Goal: Entertainment & Leisure: Consume media (video, audio)

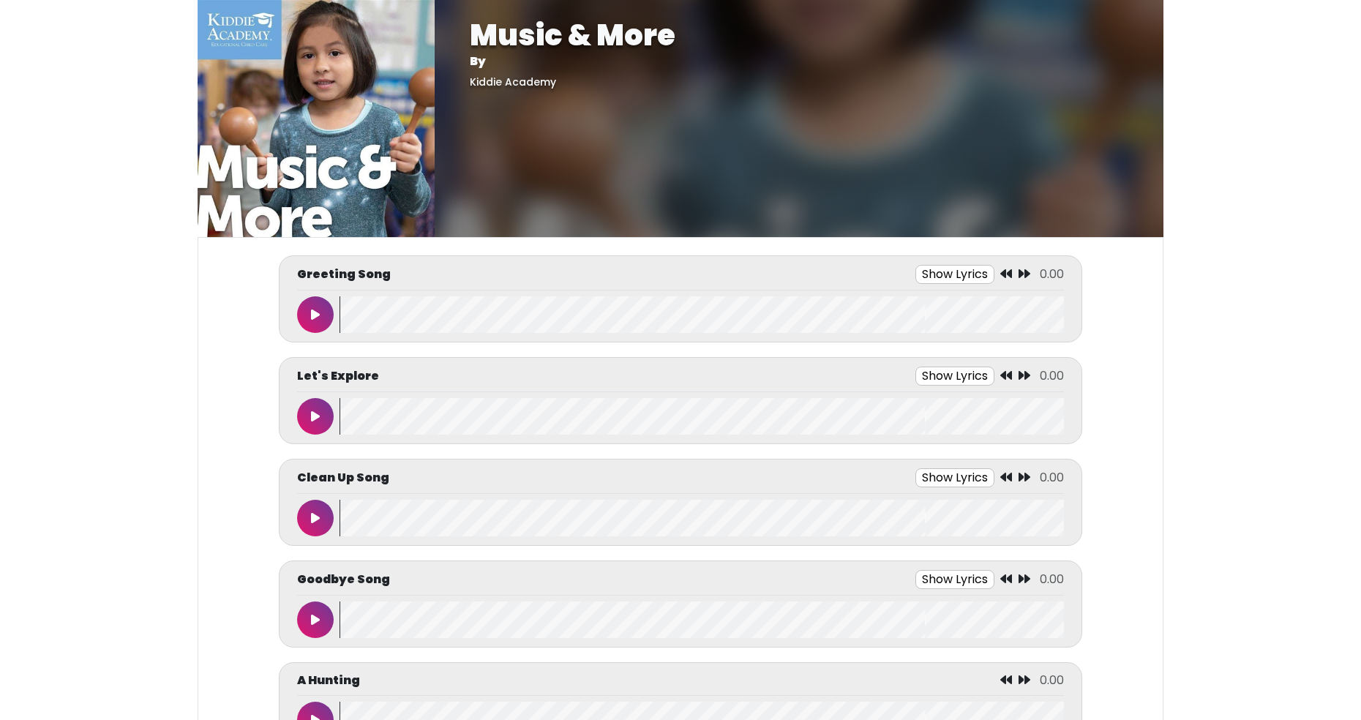
click at [319, 423] on button at bounding box center [315, 416] width 37 height 37
click at [320, 414] on button at bounding box center [315, 416] width 37 height 37
click at [316, 420] on icon at bounding box center [315, 416] width 9 height 12
click at [320, 414] on button at bounding box center [315, 416] width 37 height 37
click at [326, 426] on button at bounding box center [315, 416] width 37 height 37
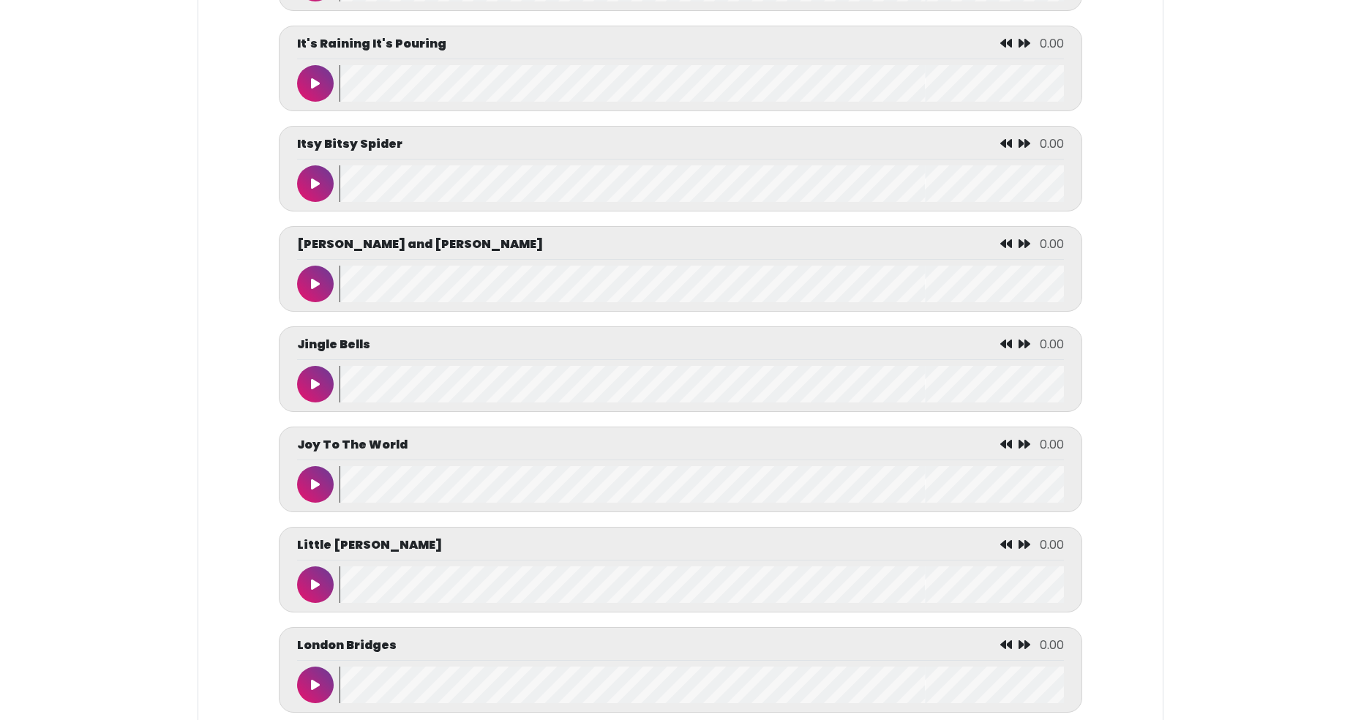
scroll to position [4330, 0]
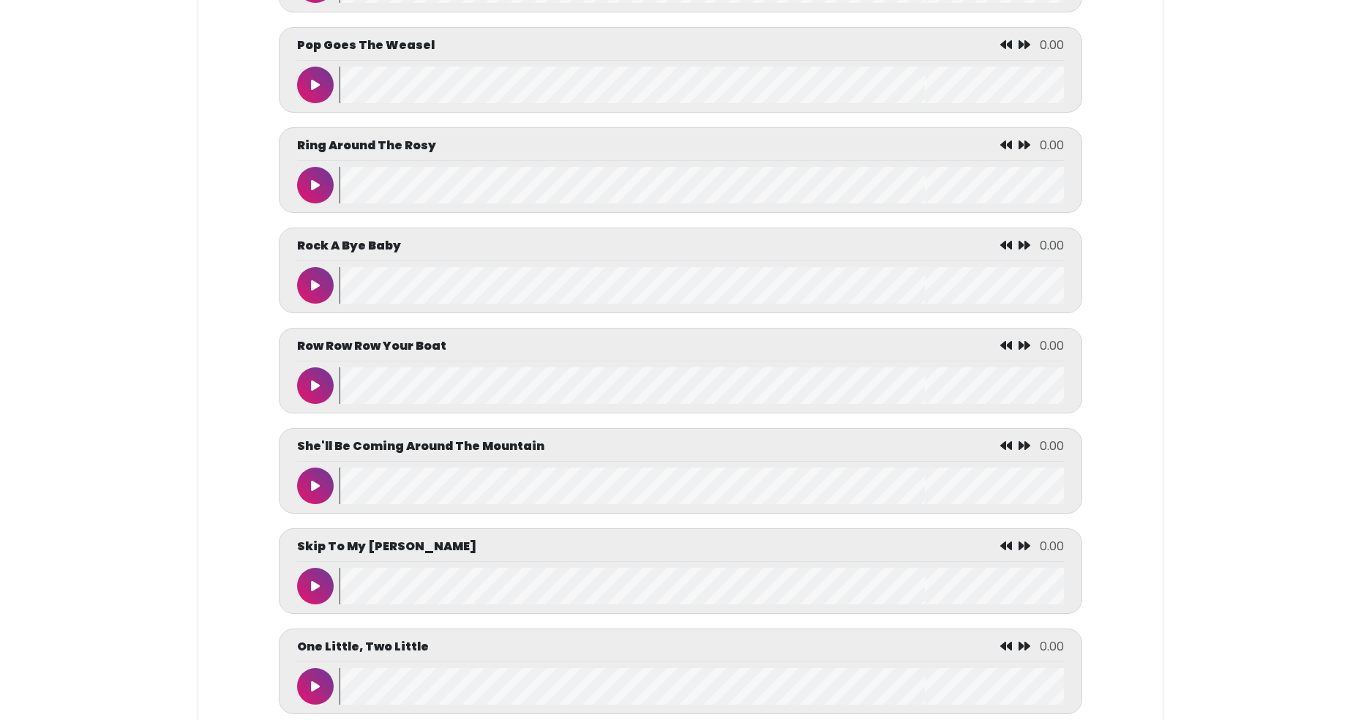
scroll to position [5849, 0]
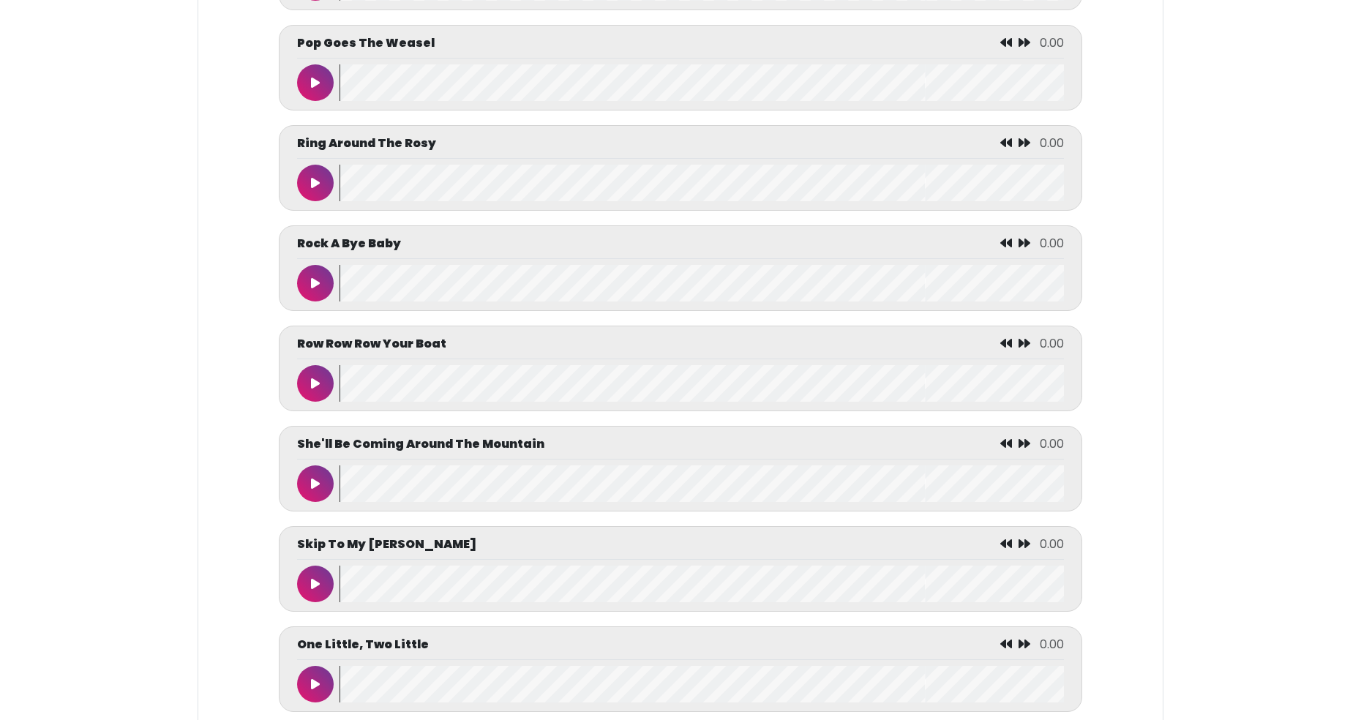
click at [327, 388] on button at bounding box center [315, 383] width 37 height 37
click at [297, 365] on button at bounding box center [315, 383] width 37 height 37
click at [340, 388] on wave at bounding box center [701, 383] width 724 height 37
click at [316, 386] on icon at bounding box center [315, 384] width 9 height 12
click at [297, 365] on button at bounding box center [315, 383] width 37 height 37
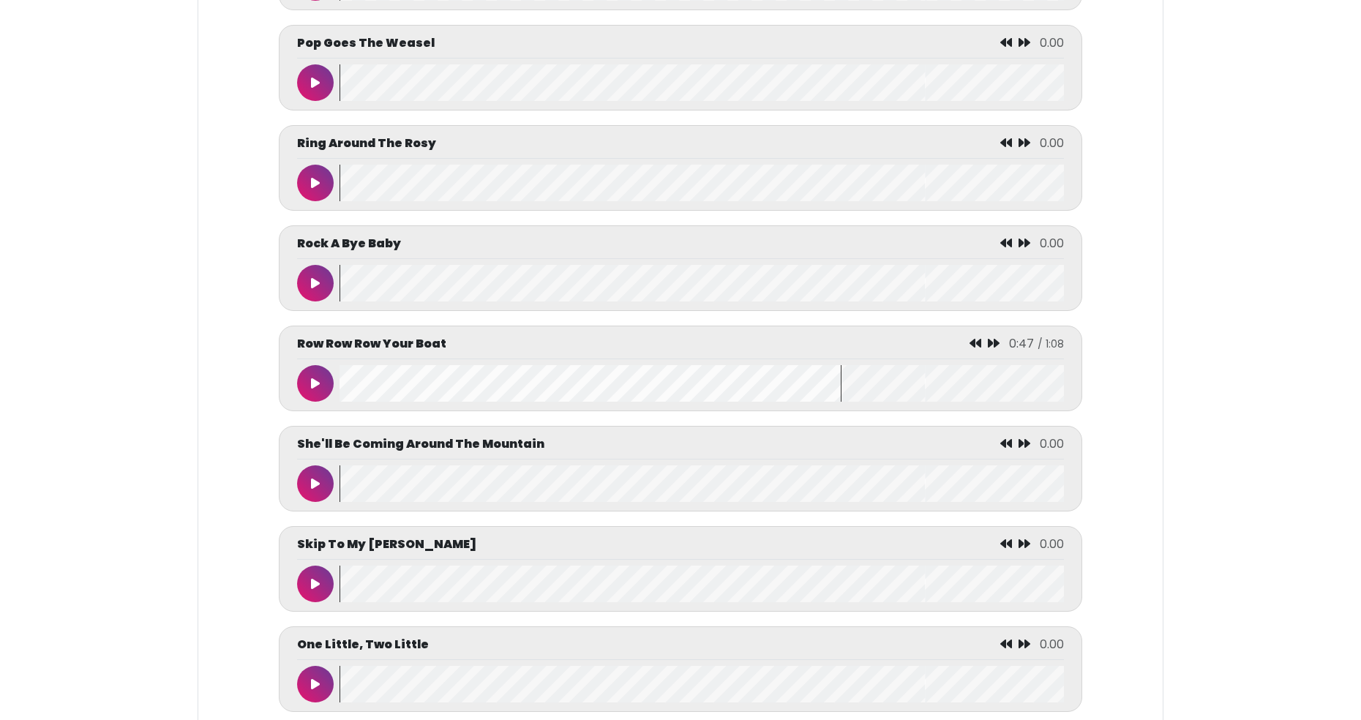
click at [350, 381] on wave at bounding box center [701, 383] width 724 height 37
click at [317, 391] on button at bounding box center [315, 383] width 37 height 37
click at [314, 475] on button at bounding box center [315, 483] width 37 height 37
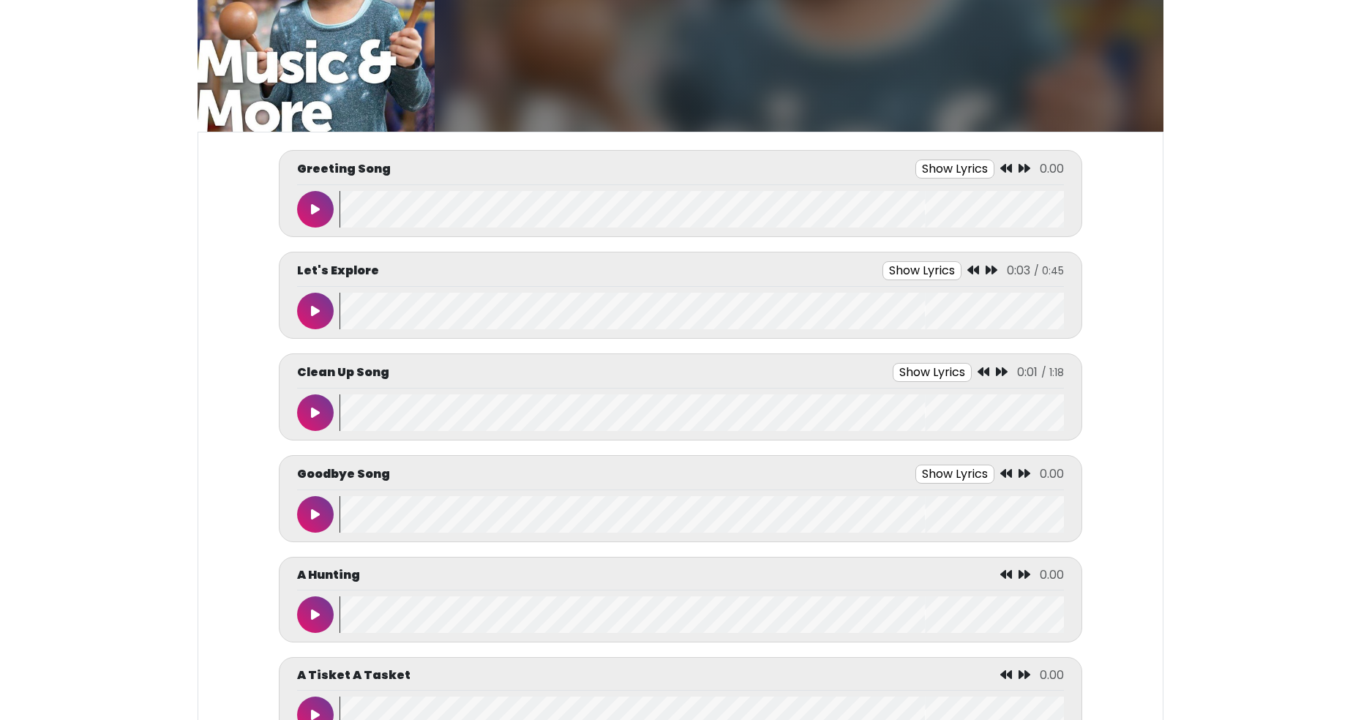
scroll to position [124, 0]
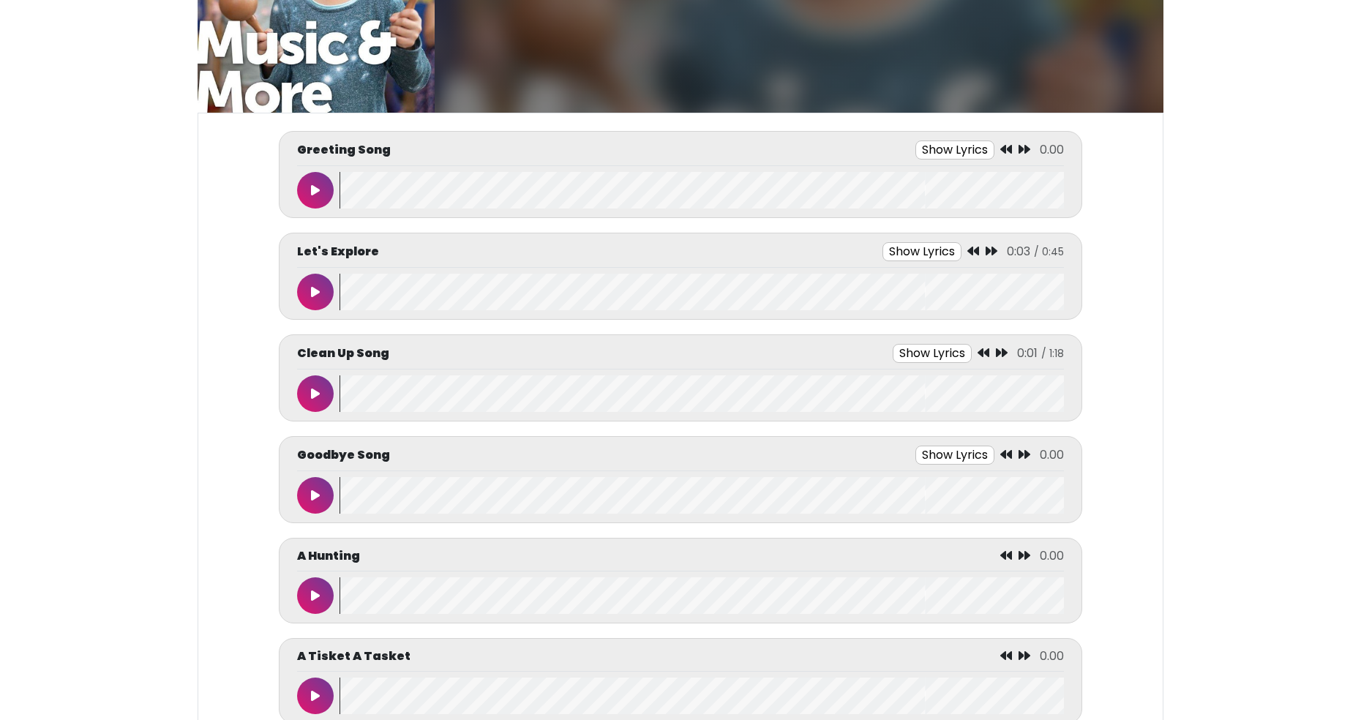
click at [326, 400] on button at bounding box center [315, 393] width 37 height 37
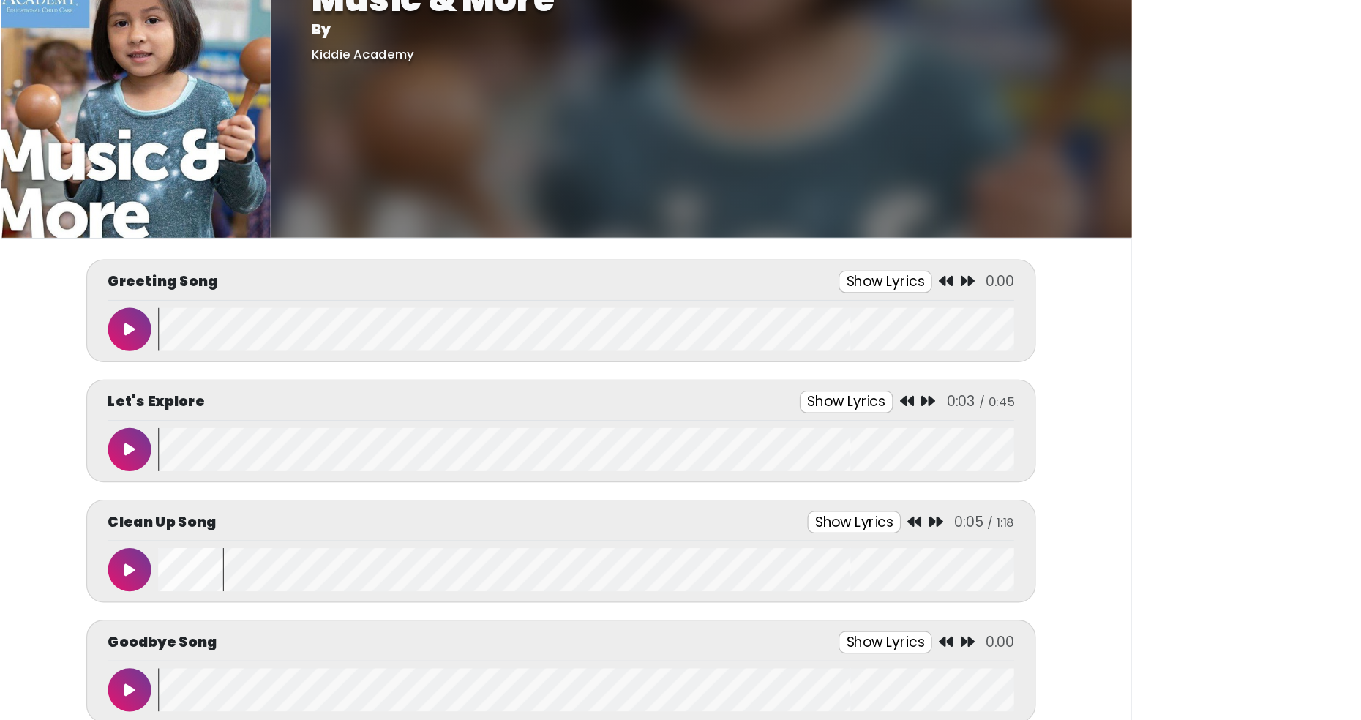
scroll to position [0, 0]
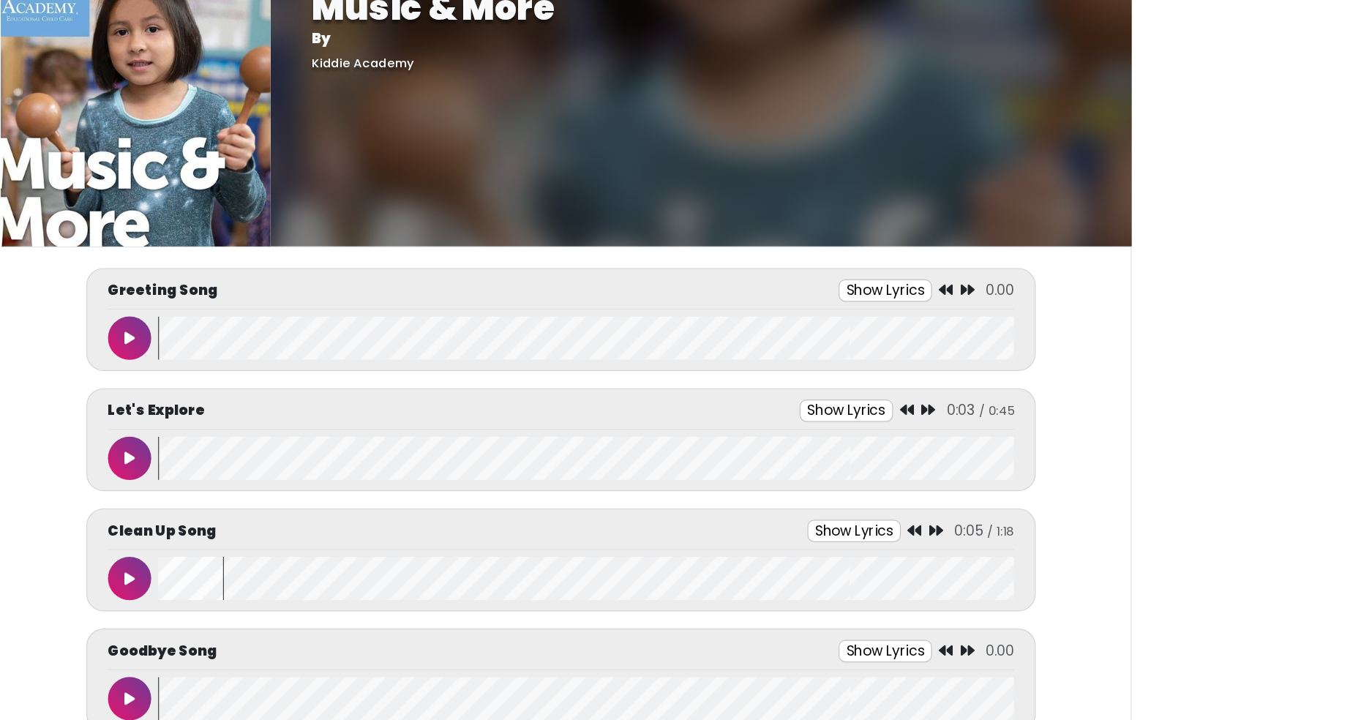
click at [309, 421] on icon at bounding box center [306, 416] width 9 height 12
click at [324, 413] on div at bounding box center [309, 416] width 42 height 37
click at [315, 420] on button at bounding box center [306, 416] width 37 height 37
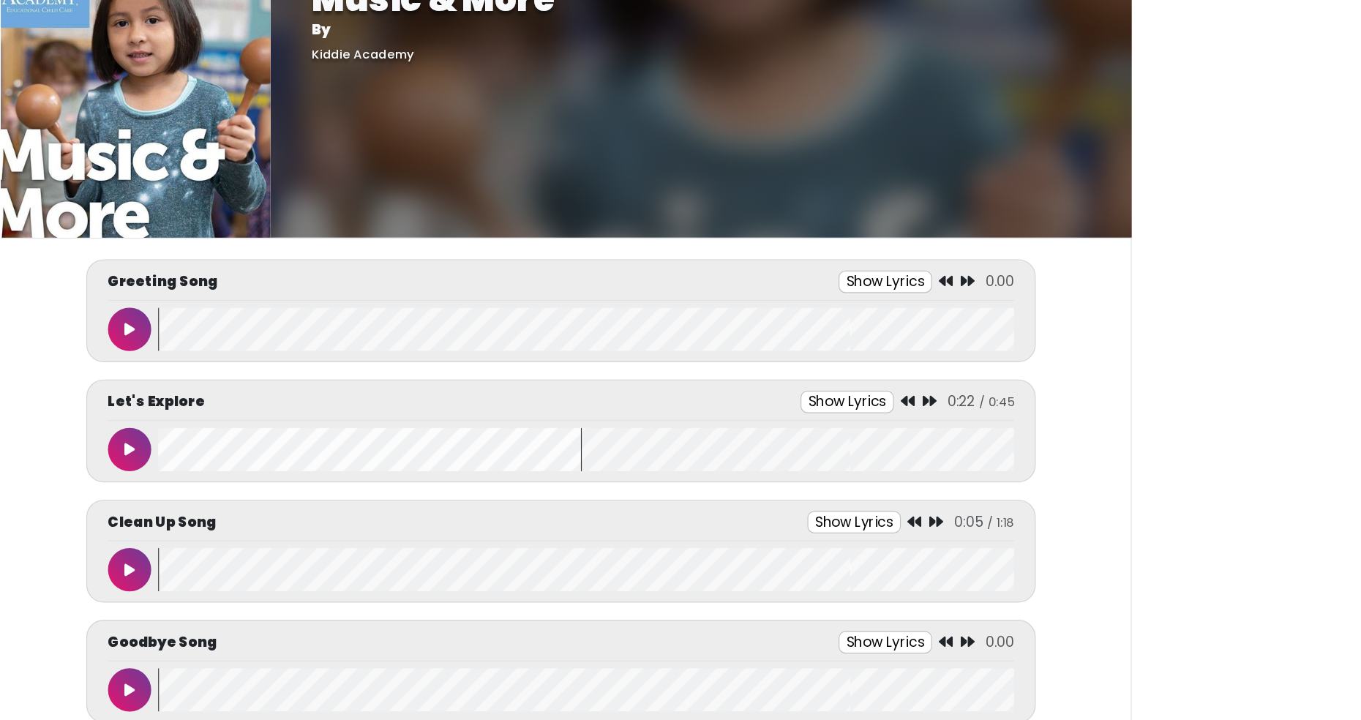
click at [335, 424] on wave at bounding box center [693, 416] width 724 height 37
click at [318, 424] on button at bounding box center [306, 416] width 37 height 37
click at [318, 429] on button at bounding box center [306, 416] width 37 height 37
click at [309, 422] on button at bounding box center [306, 416] width 37 height 37
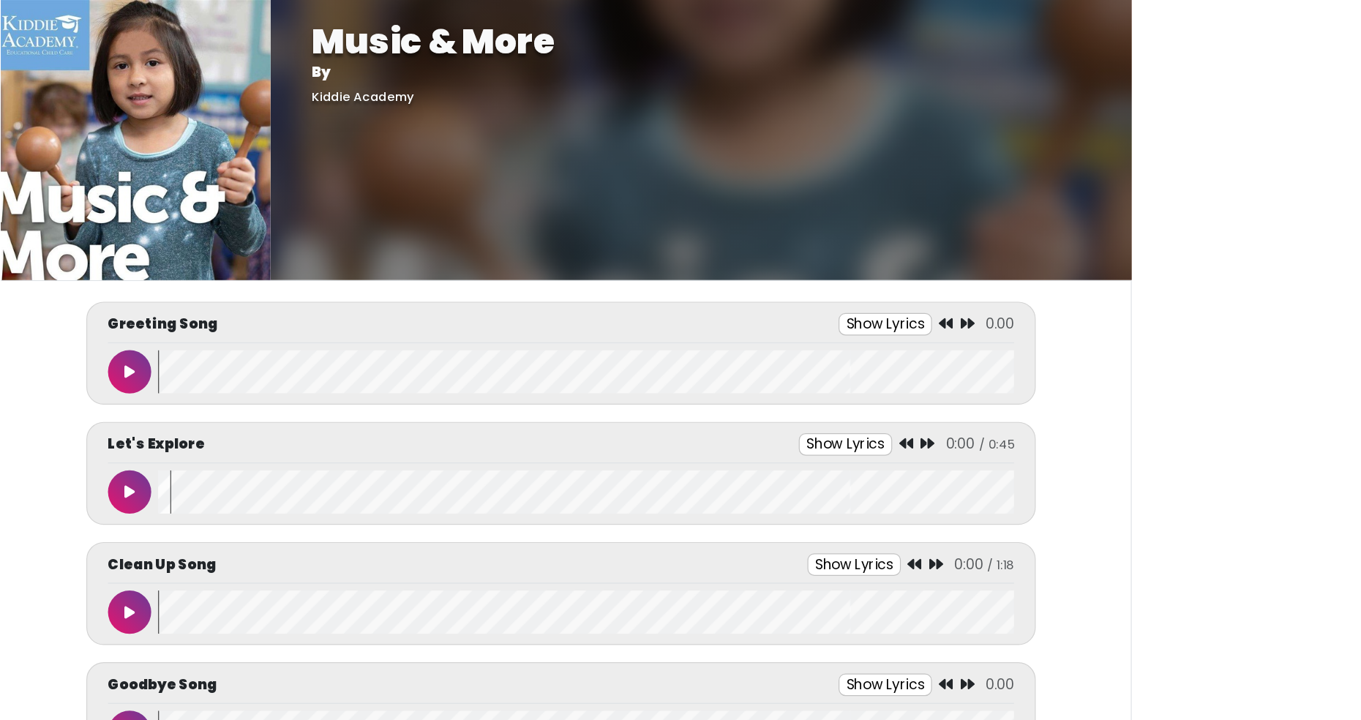
click at [527, 0] on html "Music & More By [GEOGRAPHIC_DATA] Music & More By [GEOGRAPHIC_DATA]" at bounding box center [680, 360] width 1361 height 720
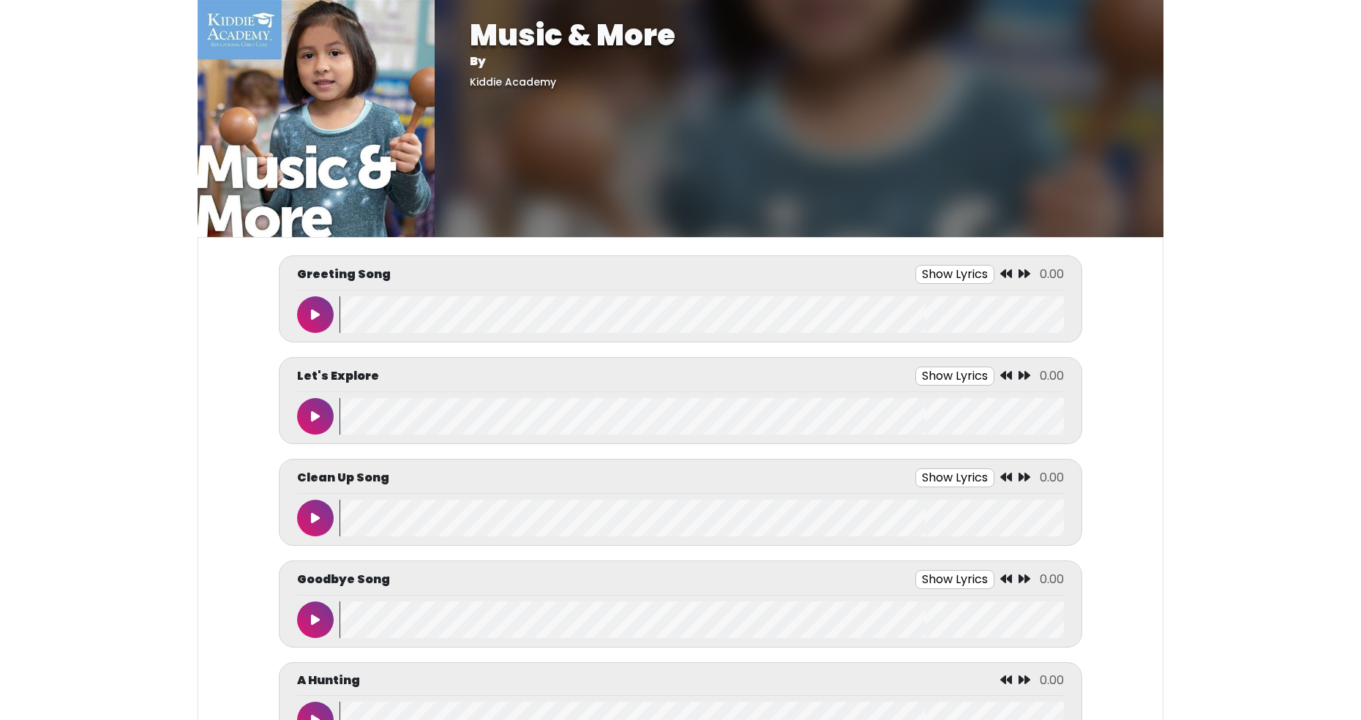
click at [79, 428] on body "Music & More By [GEOGRAPHIC_DATA] Music & More By [GEOGRAPHIC_DATA]" at bounding box center [680, 360] width 1361 height 720
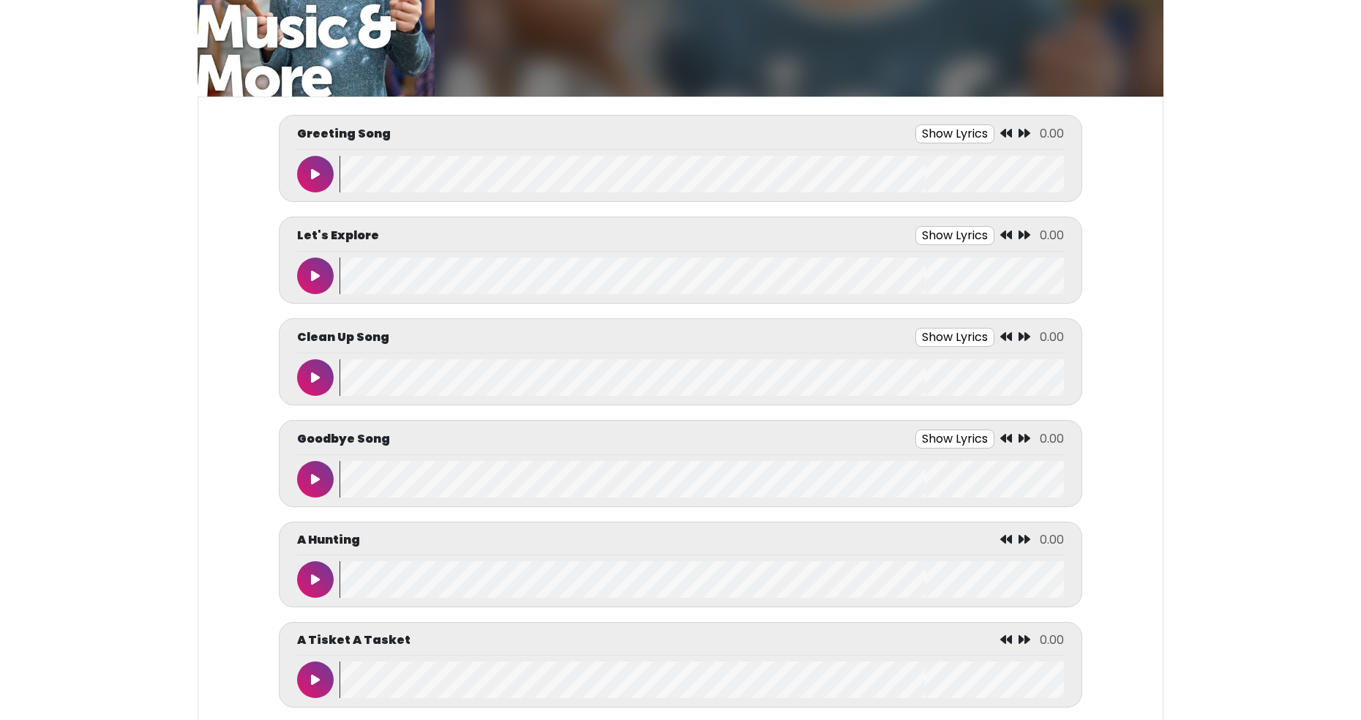
click at [308, 380] on button at bounding box center [315, 377] width 37 height 37
click at [297, 359] on button at bounding box center [315, 377] width 37 height 37
click at [312, 486] on button at bounding box center [315, 479] width 37 height 37
click at [310, 488] on button at bounding box center [315, 479] width 37 height 37
